Goal: Information Seeking & Learning: Find specific page/section

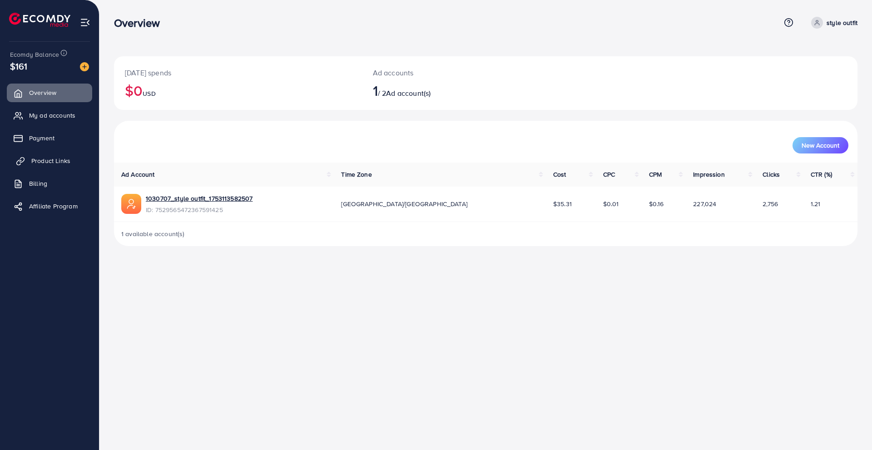
click at [56, 164] on span "Product Links" at bounding box center [50, 160] width 39 height 9
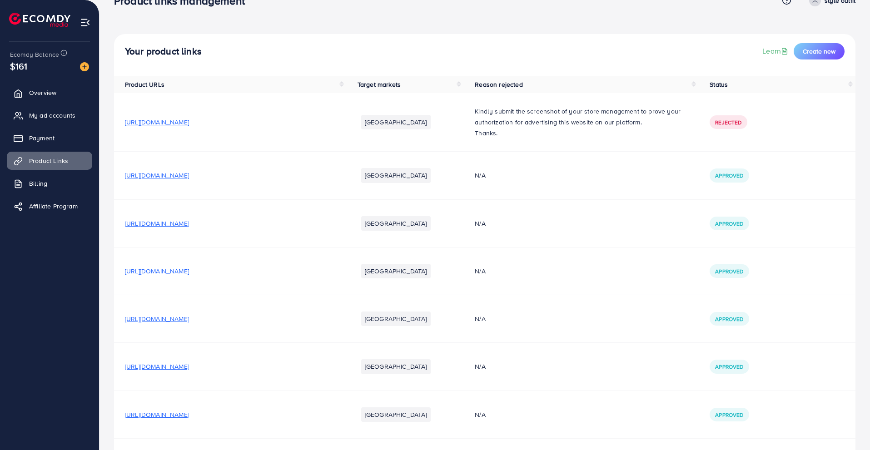
scroll to position [45, 0]
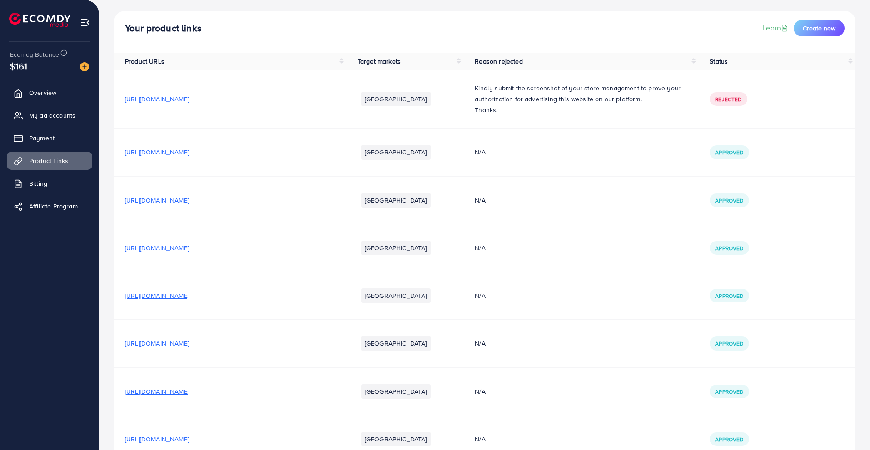
drag, startPoint x: 176, startPoint y: 155, endPoint x: 167, endPoint y: 151, distance: 10.2
click at [167, 151] on span "[URL][DOMAIN_NAME]" at bounding box center [157, 152] width 64 height 9
click at [189, 246] on span "[URL][DOMAIN_NAME]" at bounding box center [157, 247] width 64 height 9
click at [189, 249] on span "[URL][DOMAIN_NAME]" at bounding box center [157, 247] width 64 height 9
click at [189, 344] on span "[URL][DOMAIN_NAME]" at bounding box center [157, 343] width 64 height 9
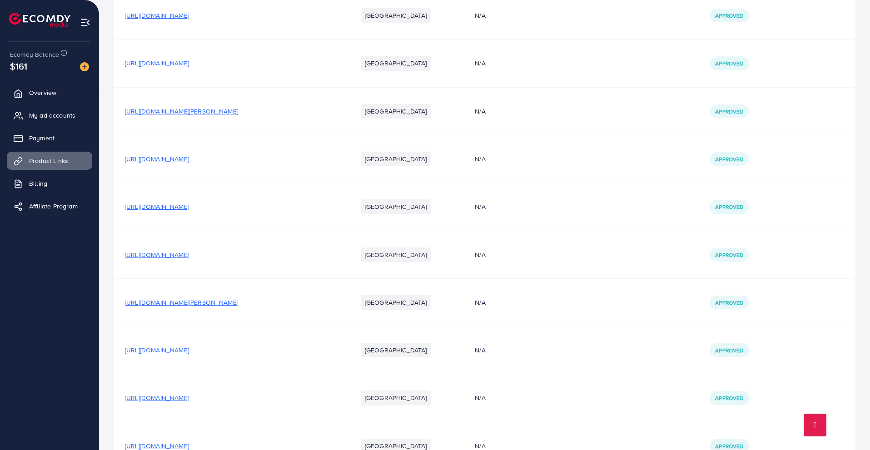
scroll to position [2299, 0]
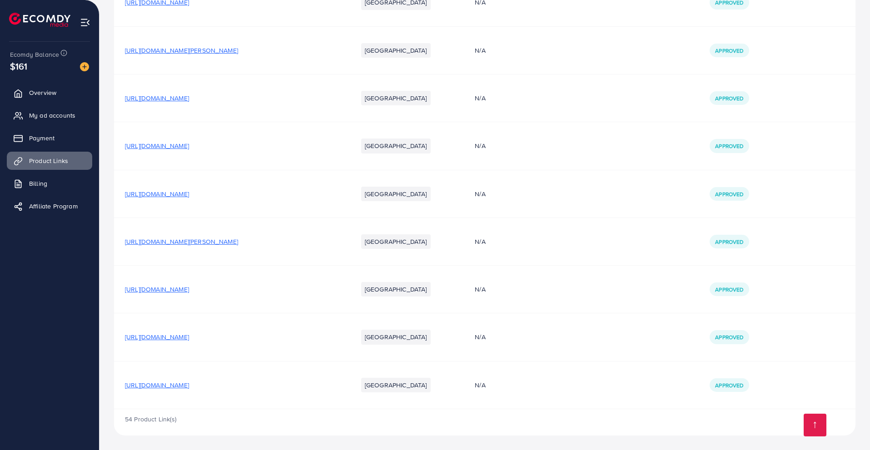
click at [189, 383] on span "[URL][DOMAIN_NAME]" at bounding box center [157, 385] width 64 height 9
click at [189, 337] on span "[URL][DOMAIN_NAME]" at bounding box center [157, 336] width 64 height 9
click at [189, 289] on span "[URL][DOMAIN_NAME]" at bounding box center [157, 289] width 64 height 9
click at [228, 241] on span "[URL][DOMAIN_NAME][PERSON_NAME]" at bounding box center [181, 241] width 113 height 9
click at [189, 194] on span "[URL][DOMAIN_NAME]" at bounding box center [157, 193] width 64 height 9
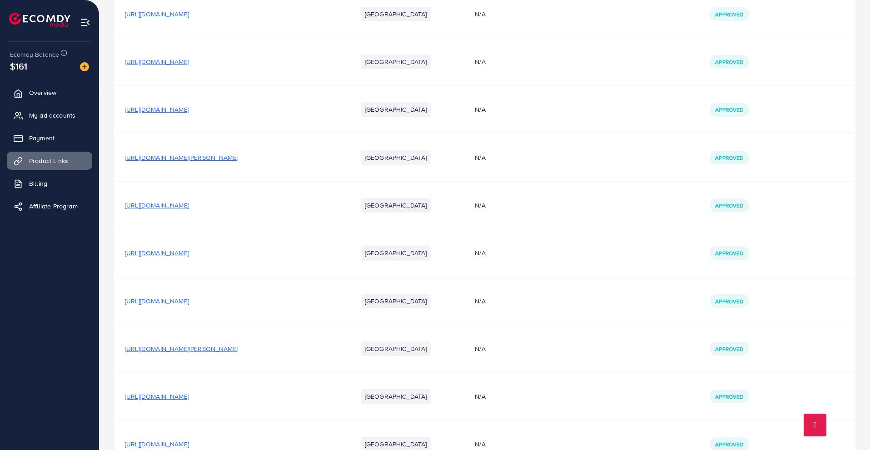
scroll to position [2163, 0]
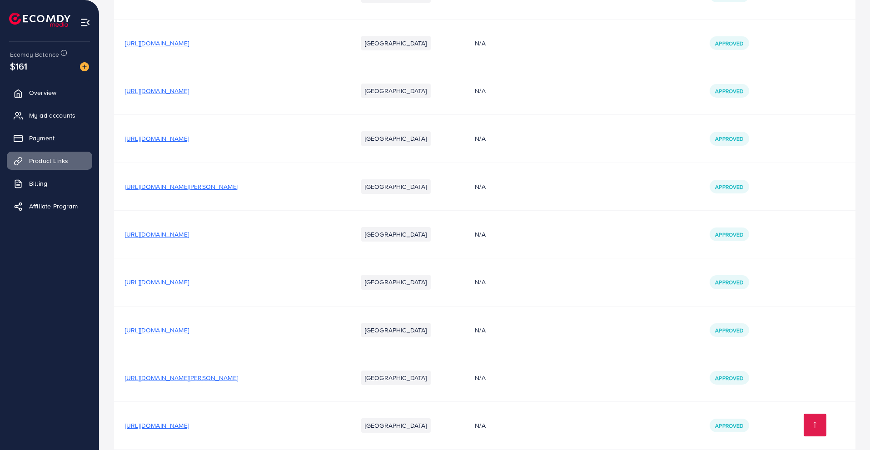
click at [238, 185] on span "[URL][DOMAIN_NAME][PERSON_NAME]" at bounding box center [181, 186] width 113 height 9
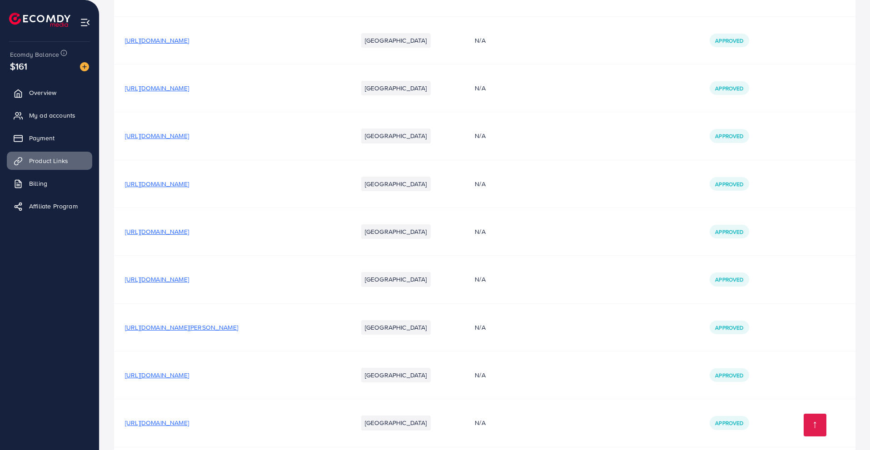
scroll to position [1891, 0]
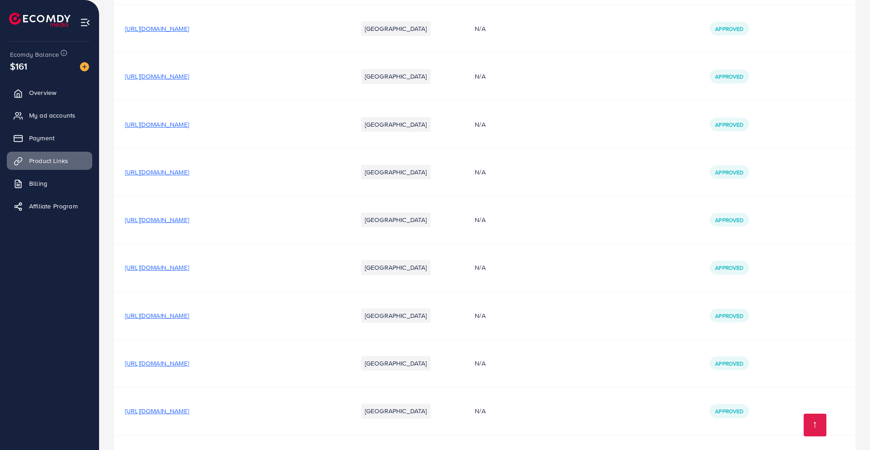
click at [189, 222] on span "[URL][DOMAIN_NAME]" at bounding box center [157, 219] width 64 height 9
click at [189, 124] on span "[URL][DOMAIN_NAME]" at bounding box center [157, 124] width 64 height 9
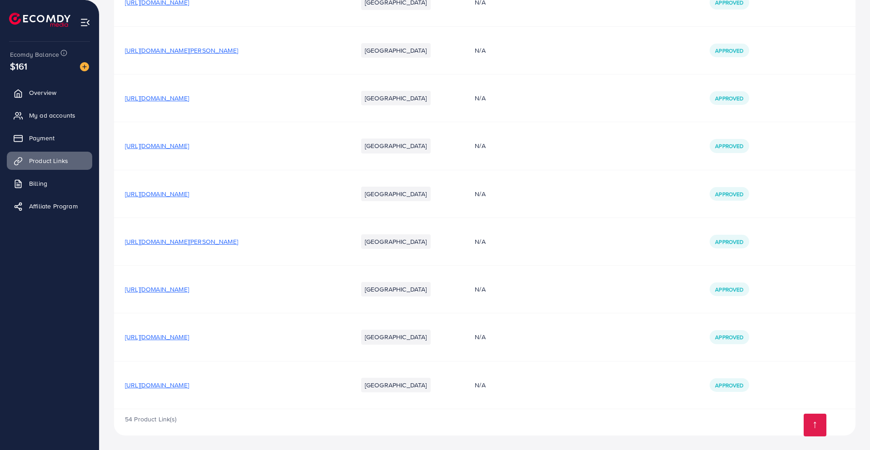
click at [189, 385] on span "[URL][DOMAIN_NAME]" at bounding box center [157, 385] width 64 height 9
click at [189, 335] on span "[URL][DOMAIN_NAME]" at bounding box center [157, 336] width 64 height 9
click at [189, 290] on span "[URL][DOMAIN_NAME]" at bounding box center [157, 289] width 64 height 9
click at [191, 242] on span "[URL][DOMAIN_NAME][PERSON_NAME]" at bounding box center [181, 241] width 113 height 9
click at [189, 193] on span "[URL][DOMAIN_NAME]" at bounding box center [157, 193] width 64 height 9
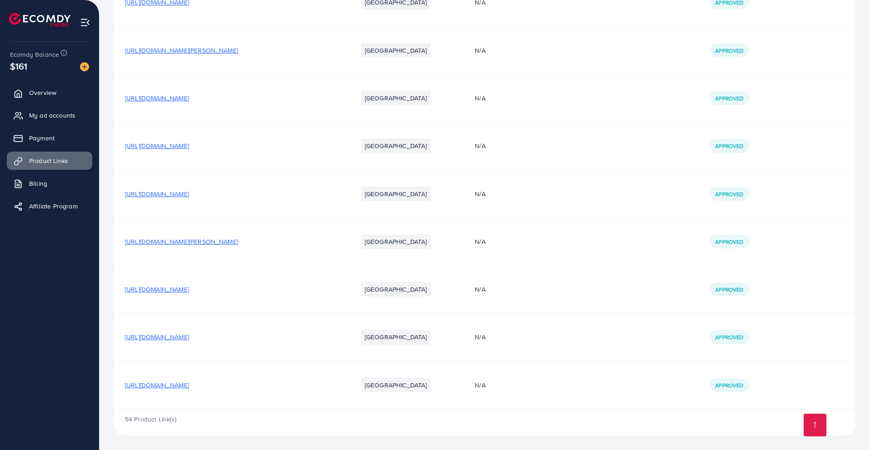
click at [189, 148] on span "[URL][DOMAIN_NAME]" at bounding box center [157, 145] width 64 height 9
click at [189, 100] on span "[URL][DOMAIN_NAME]" at bounding box center [157, 98] width 64 height 9
click at [230, 46] on span "[URL][DOMAIN_NAME][PERSON_NAME]" at bounding box center [181, 50] width 113 height 9
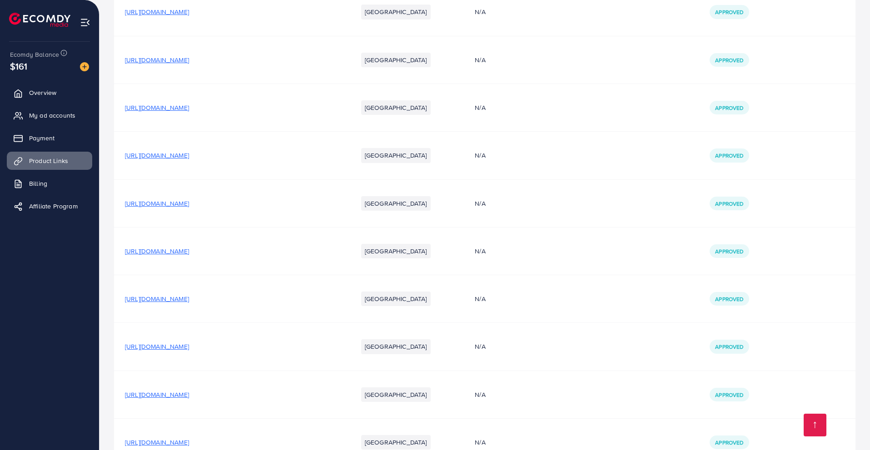
scroll to position [1800, 0]
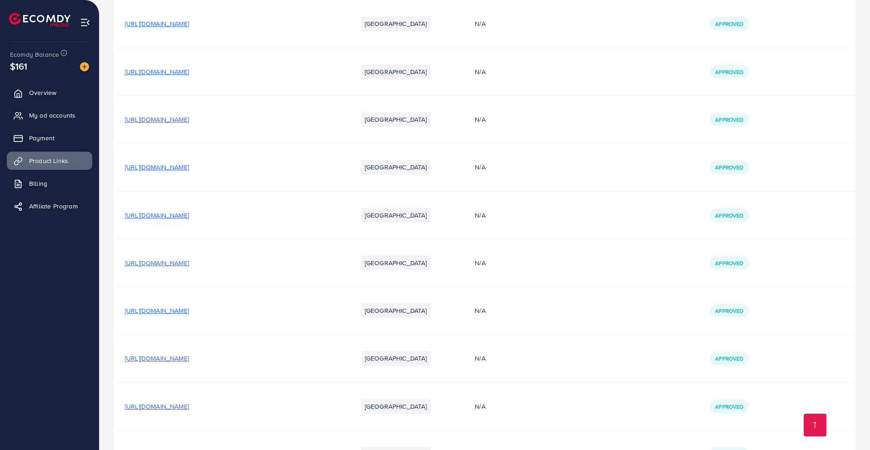
click at [189, 310] on span "[URL][DOMAIN_NAME]" at bounding box center [157, 310] width 64 height 9
click at [189, 264] on span "[URL][DOMAIN_NAME]" at bounding box center [157, 262] width 64 height 9
click at [189, 215] on span "[URL][DOMAIN_NAME]" at bounding box center [157, 215] width 64 height 9
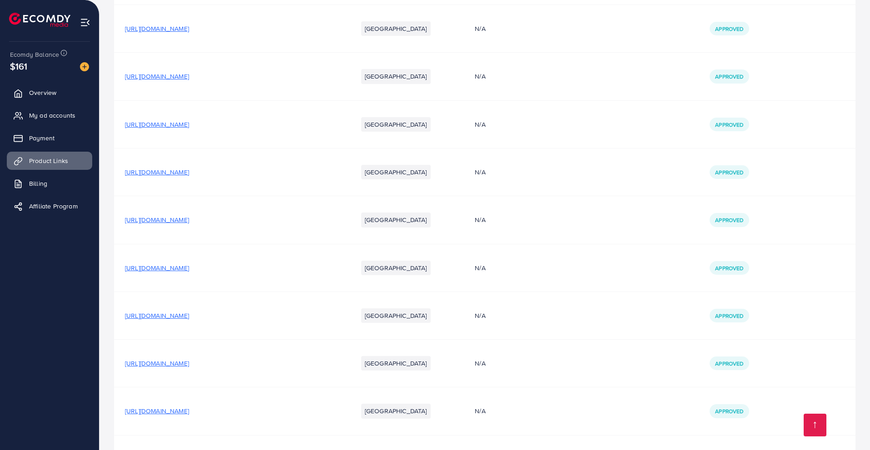
scroll to position [1845, 0]
